Goal: Navigation & Orientation: Find specific page/section

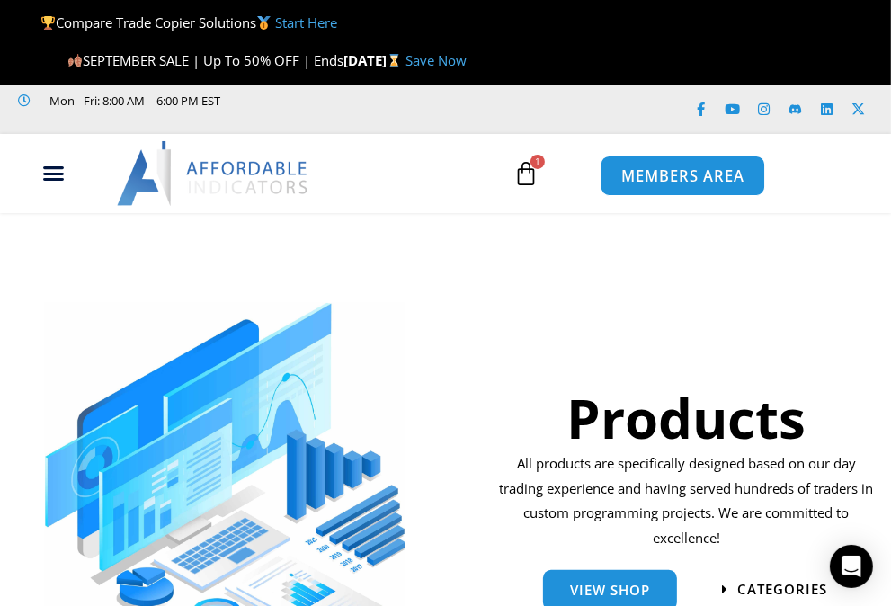
click at [669, 180] on span "MEMBERS AREA" at bounding box center [681, 175] width 123 height 15
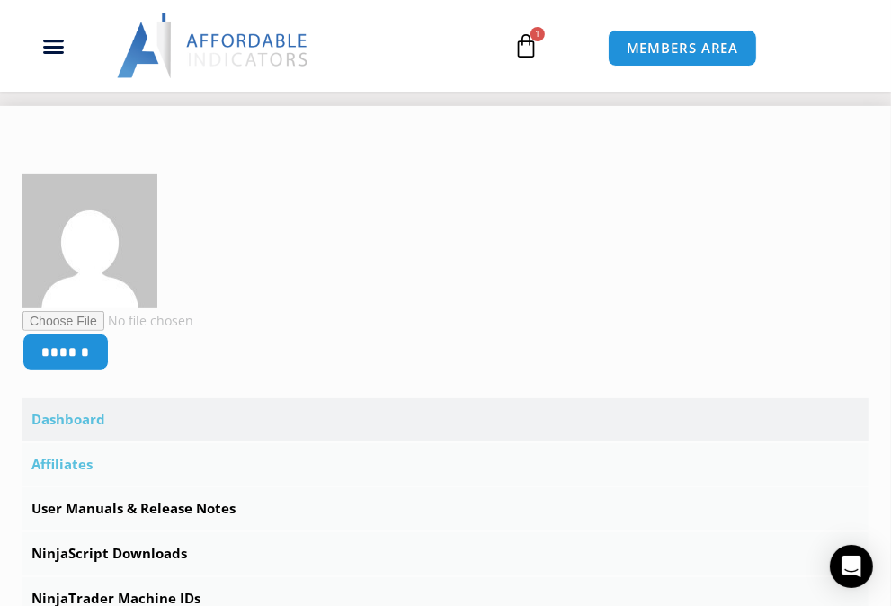
scroll to position [359, 0]
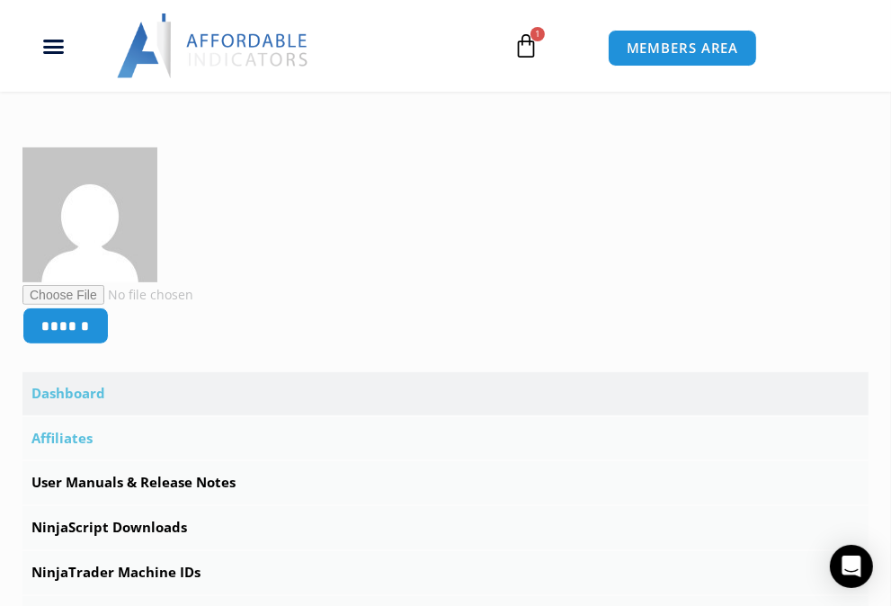
click at [97, 439] on link "Affiliates" at bounding box center [445, 438] width 846 height 43
